Goal: Navigation & Orientation: Find specific page/section

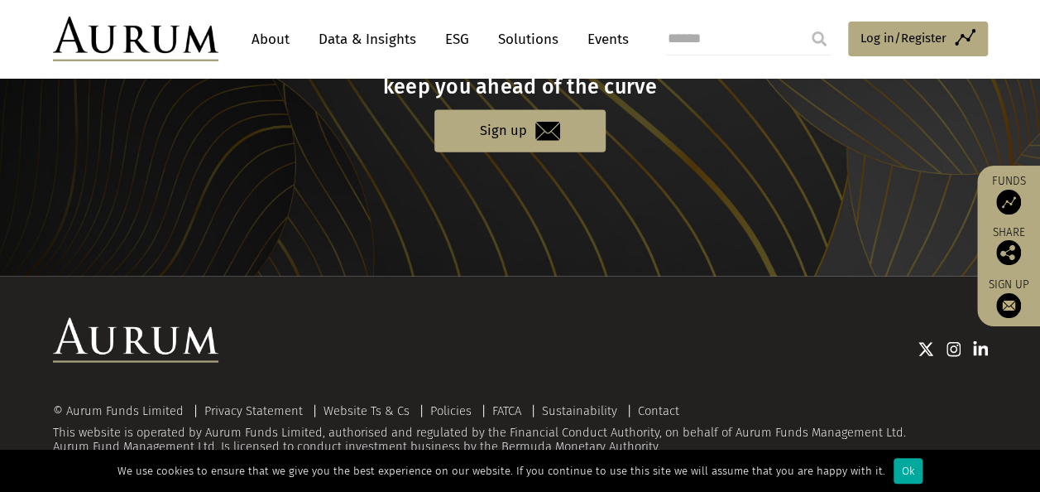
scroll to position [1825, 0]
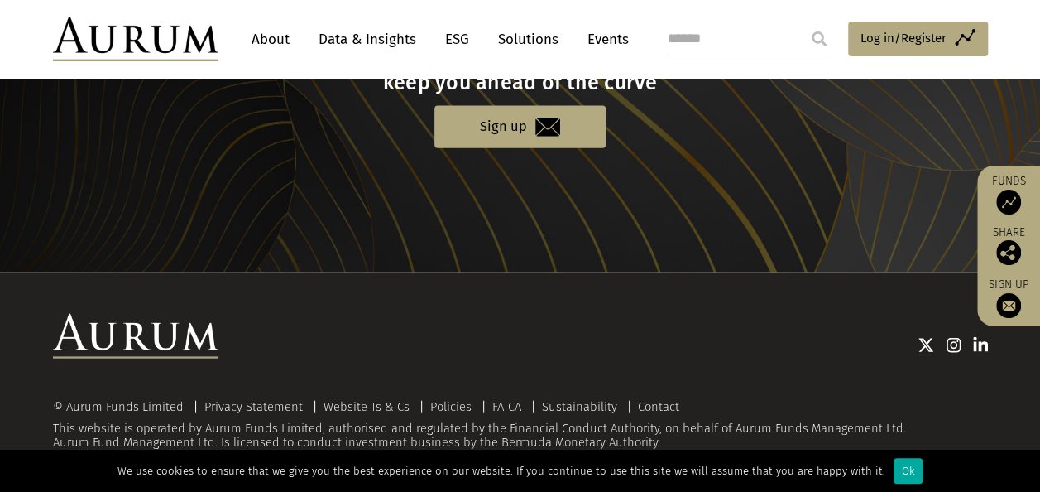
click at [273, 38] on link "About" at bounding box center [270, 39] width 55 height 31
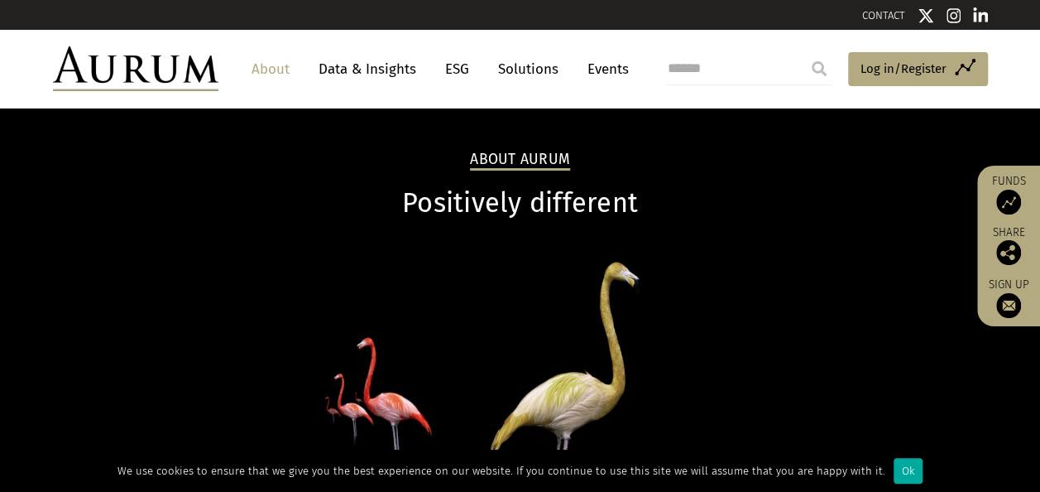
click at [369, 70] on link "Data & Insights" at bounding box center [367, 69] width 114 height 31
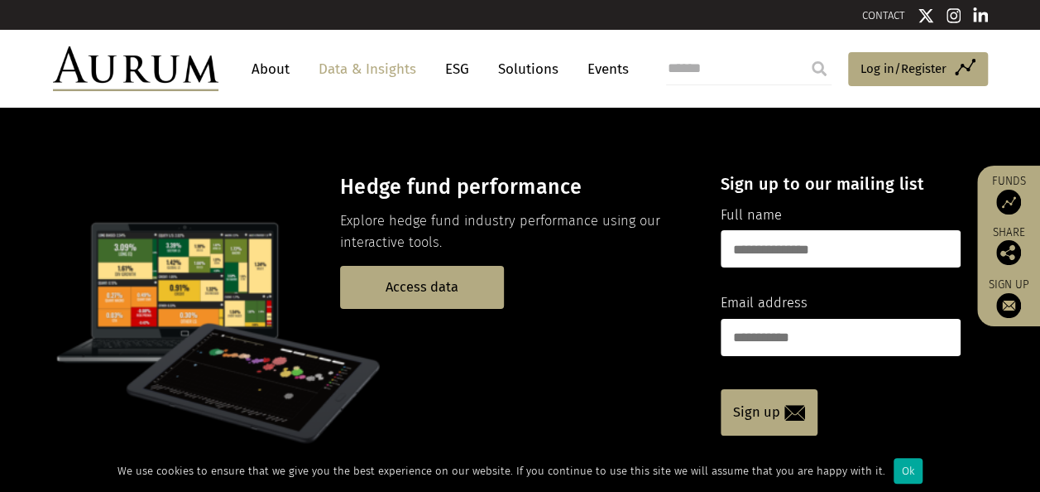
click at [526, 61] on link "Solutions" at bounding box center [528, 69] width 77 height 31
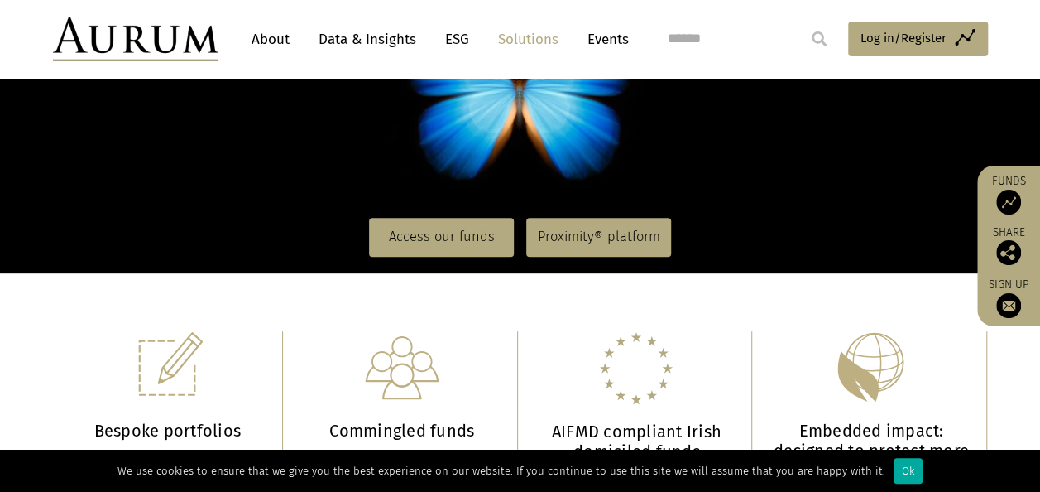
scroll to position [252, 0]
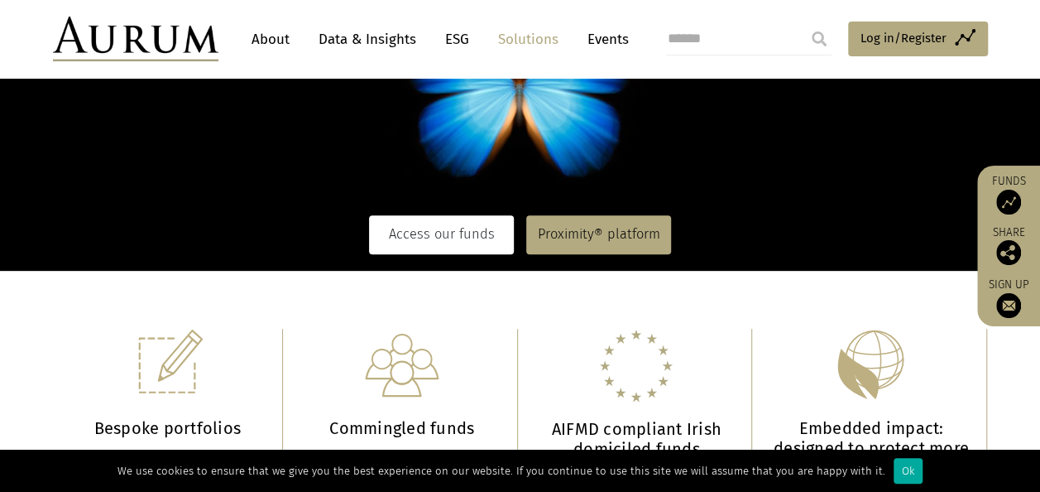
click at [453, 228] on link "Access our funds" at bounding box center [441, 234] width 145 height 38
